Goal: Information Seeking & Learning: Learn about a topic

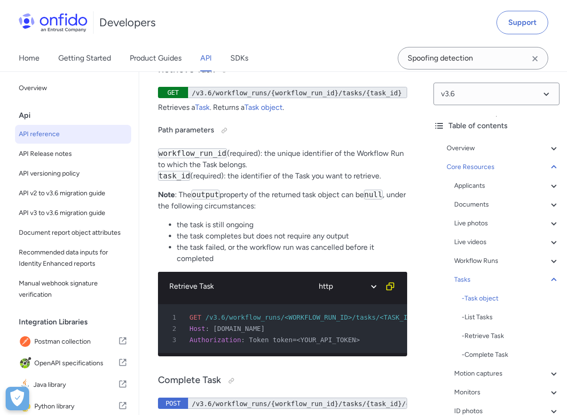
scroll to position [33296, 0]
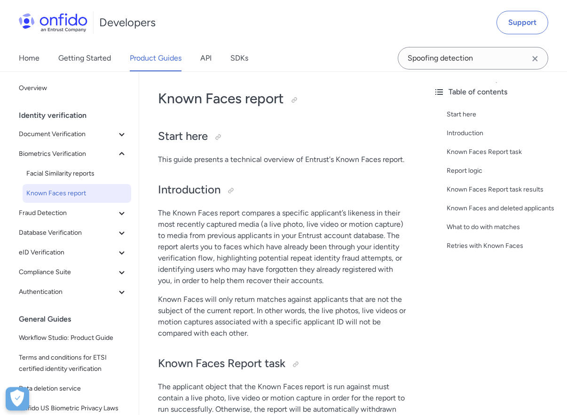
scroll to position [48, 0]
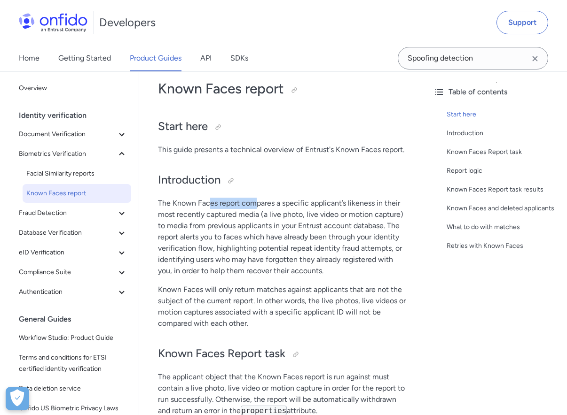
drag, startPoint x: 208, startPoint y: 204, endPoint x: 254, endPoint y: 204, distance: 46.0
click at [254, 204] on p "The Known Faces report compares a specific applicant’s likeness in their most r…" at bounding box center [282, 237] width 249 height 79
click at [309, 203] on p "The Known Faces report compares a specific applicant’s likeness in their most r…" at bounding box center [282, 237] width 249 height 79
drag, startPoint x: 189, startPoint y: 227, endPoint x: 237, endPoint y: 225, distance: 48.0
click at [237, 225] on p "The Known Faces report compares a specific applicant’s likeness in their most r…" at bounding box center [282, 237] width 249 height 79
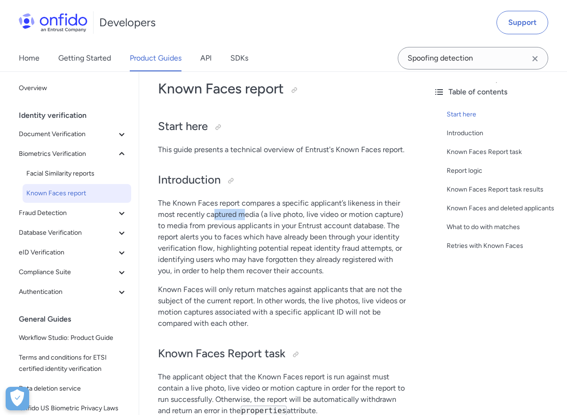
drag, startPoint x: 212, startPoint y: 214, endPoint x: 245, endPoint y: 214, distance: 32.9
click at [245, 214] on p "The Known Faces report compares a specific applicant’s likeness in their most r…" at bounding box center [282, 237] width 249 height 79
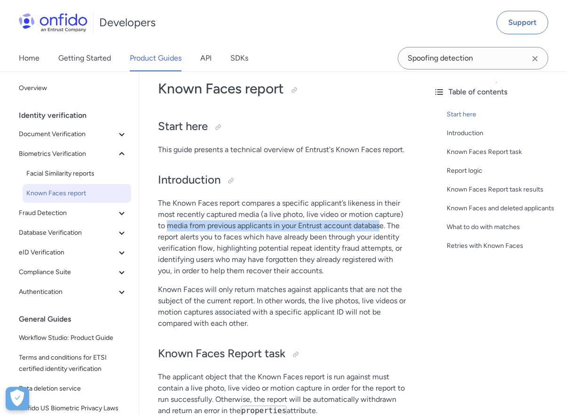
drag, startPoint x: 169, startPoint y: 227, endPoint x: 381, endPoint y: 226, distance: 211.9
click at [381, 226] on p "The Known Faces report compares a specific applicant’s likeness in their most r…" at bounding box center [282, 237] width 249 height 79
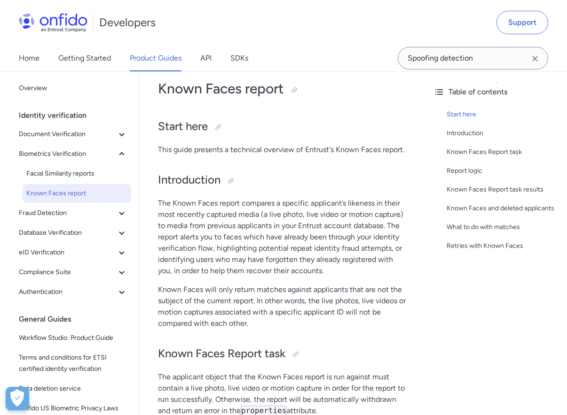
click at [209, 237] on p "The Known Faces report compares a specific applicant’s likeness in their most r…" at bounding box center [282, 237] width 249 height 79
drag, startPoint x: 183, startPoint y: 237, endPoint x: 227, endPoint y: 235, distance: 44.2
click at [227, 235] on p "The Known Faces report compares a specific applicant’s likeness in their most r…" at bounding box center [282, 237] width 249 height 79
click at [244, 236] on p "The Known Faces report compares a specific applicant’s likeness in their most r…" at bounding box center [282, 237] width 249 height 79
drag, startPoint x: 249, startPoint y: 237, endPoint x: 396, endPoint y: 238, distance: 147.1
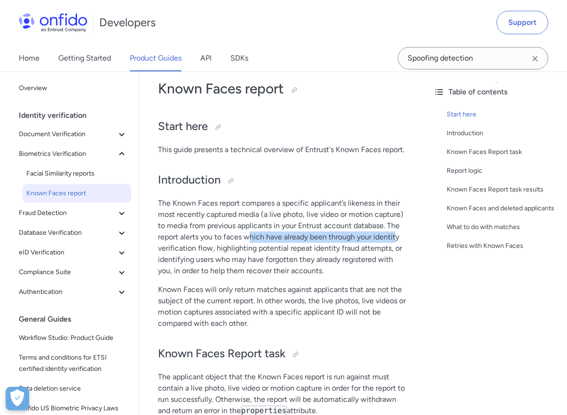
click at [396, 238] on p "The Known Faces report compares a specific applicant’s likeness in their most r…" at bounding box center [282, 237] width 249 height 79
click at [209, 249] on p "The Known Faces report compares a specific applicant’s likeness in their most r…" at bounding box center [282, 237] width 249 height 79
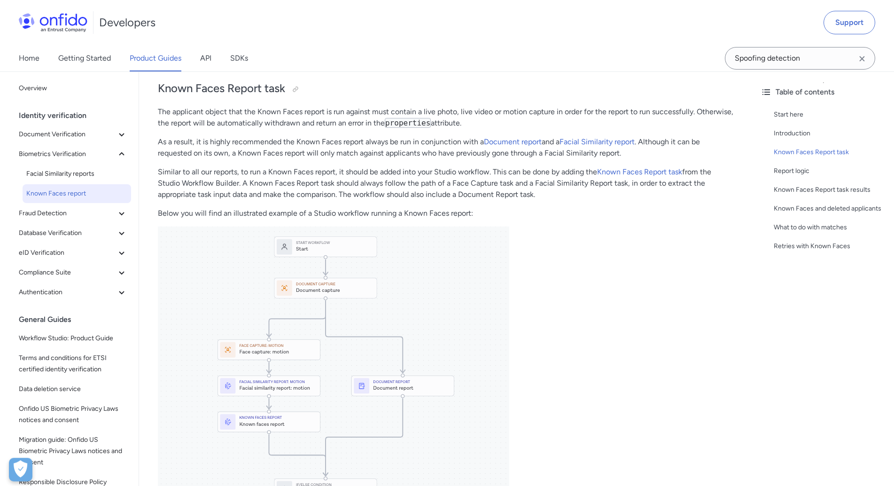
scroll to position [245, 0]
click at [290, 142] on p "As a result, it is highly recommended the Known Faces report always be run in c…" at bounding box center [446, 148] width 576 height 23
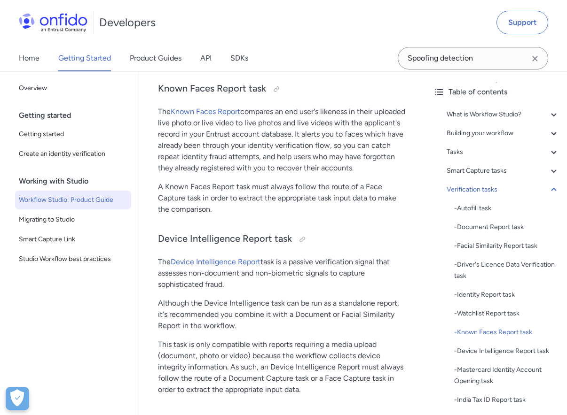
scroll to position [8740, 0]
